Goal: Information Seeking & Learning: Learn about a topic

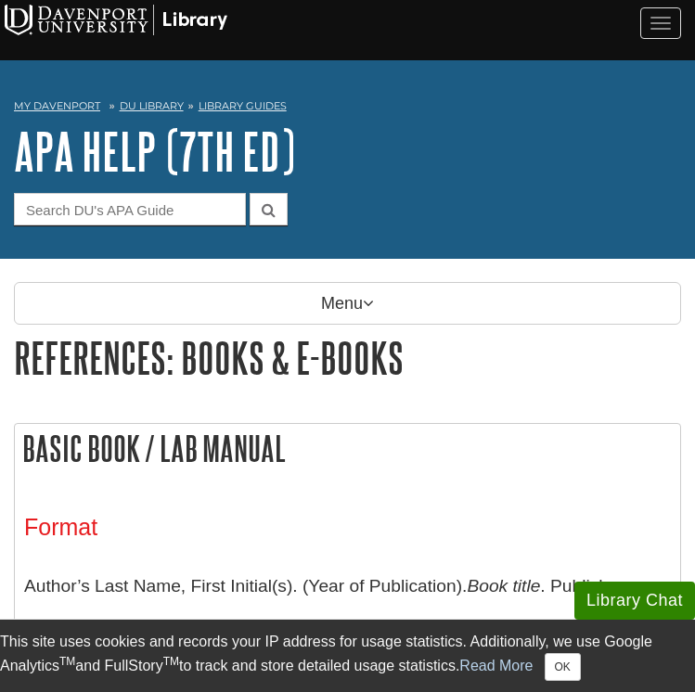
click at [288, 340] on h1 "References: Books & E-books" at bounding box center [347, 357] width 667 height 47
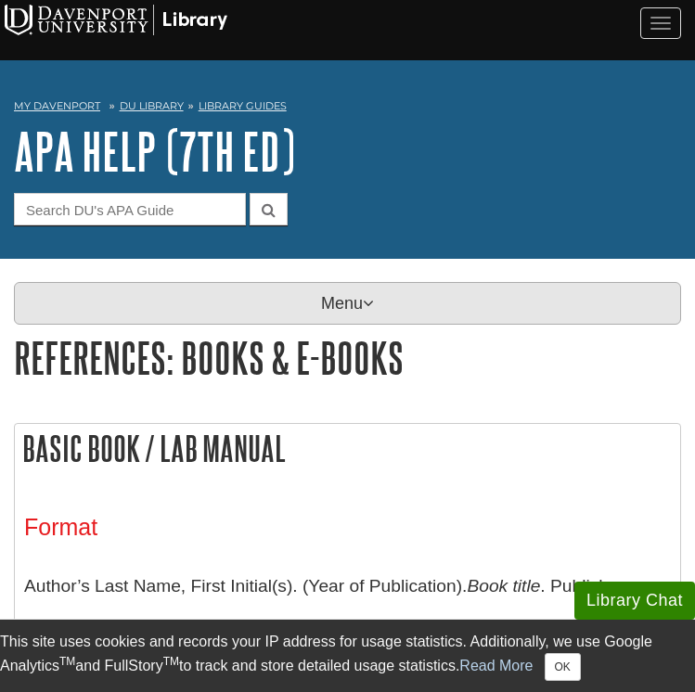
click at [288, 290] on p "Menu" at bounding box center [347, 303] width 667 height 43
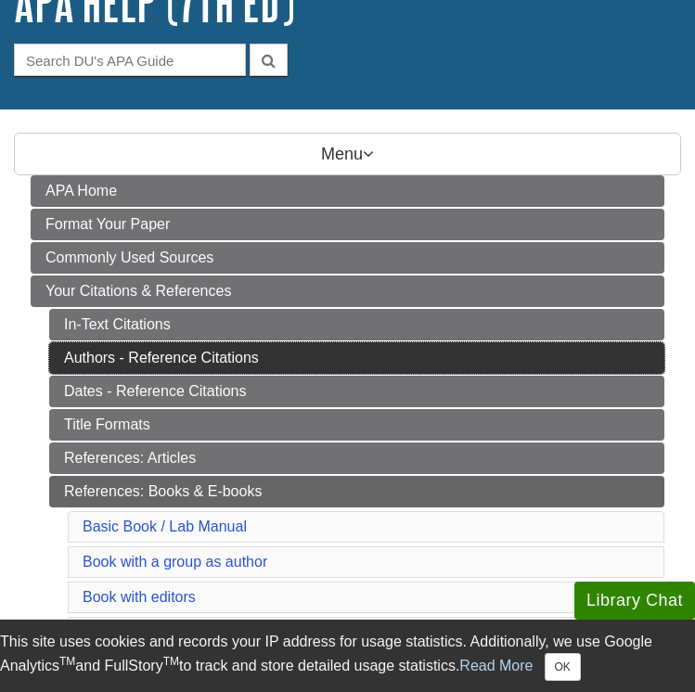
scroll to position [191, 0]
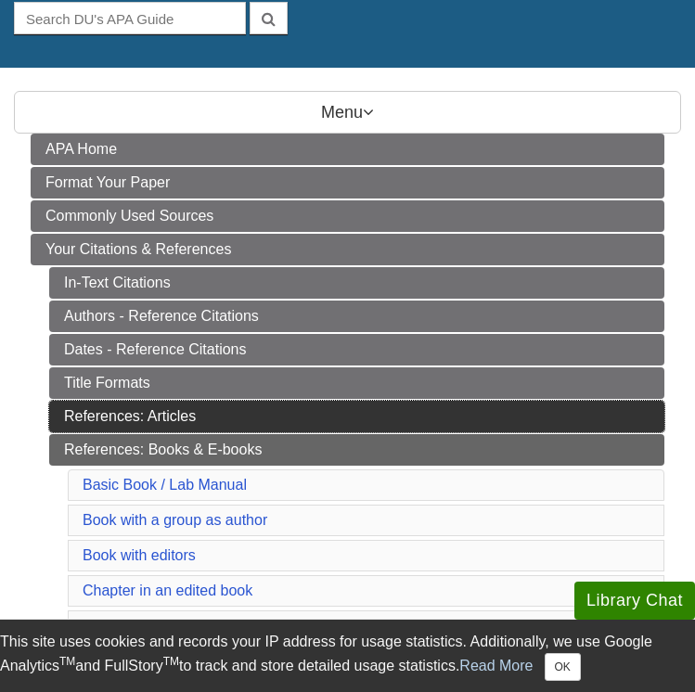
click at [200, 409] on link "References: Articles" at bounding box center [356, 417] width 615 height 32
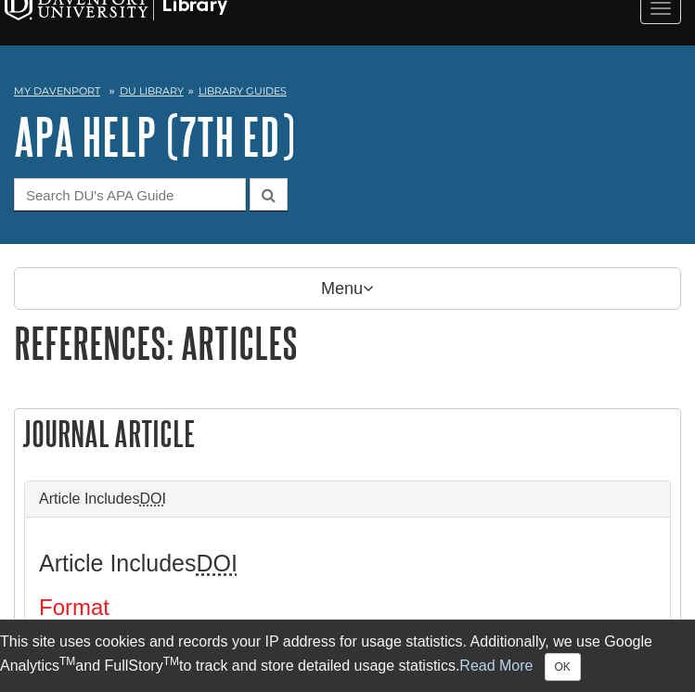
scroll to position [80, 0]
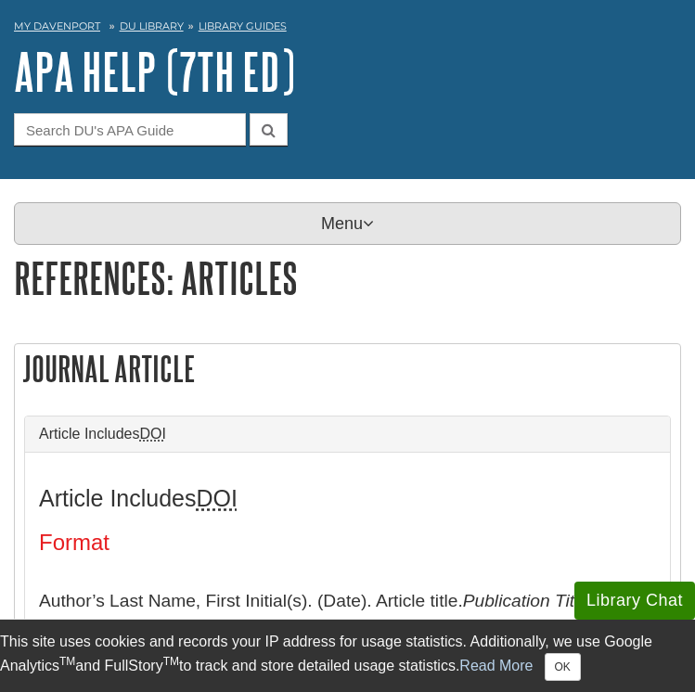
click at [313, 224] on p "Menu" at bounding box center [347, 223] width 667 height 43
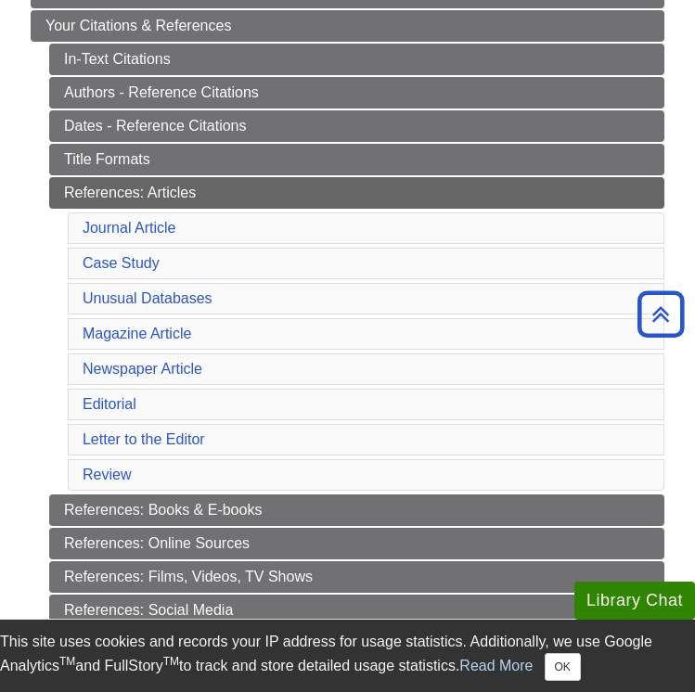
scroll to position [460, 0]
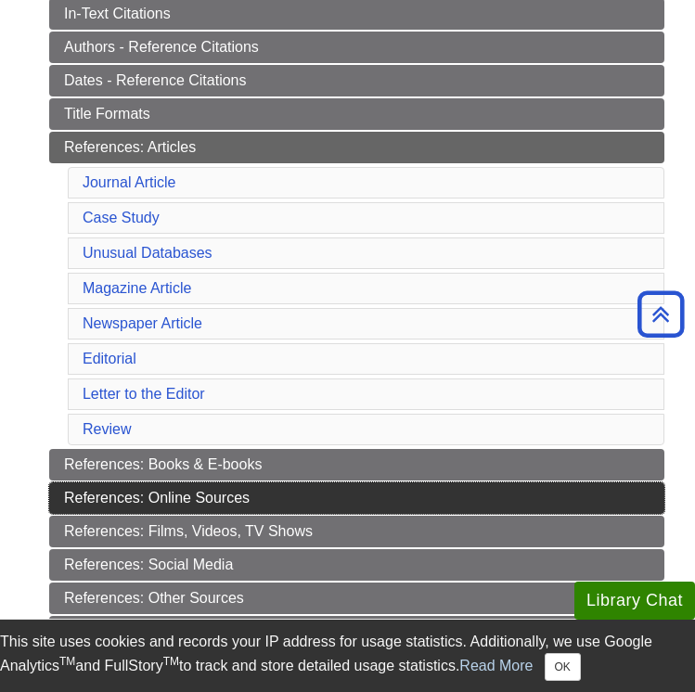
click at [187, 505] on link "References: Online Sources" at bounding box center [356, 498] width 615 height 32
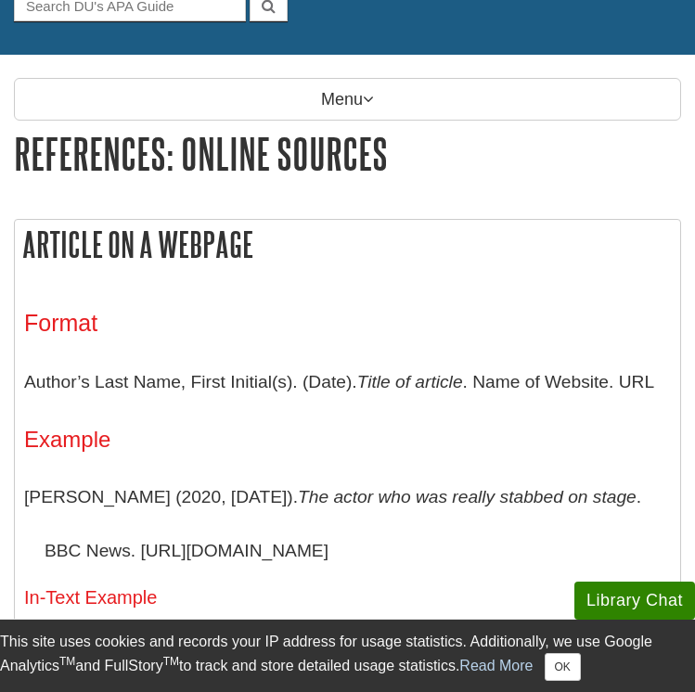
scroll to position [210, 0]
